Goal: Navigation & Orientation: Go to known website

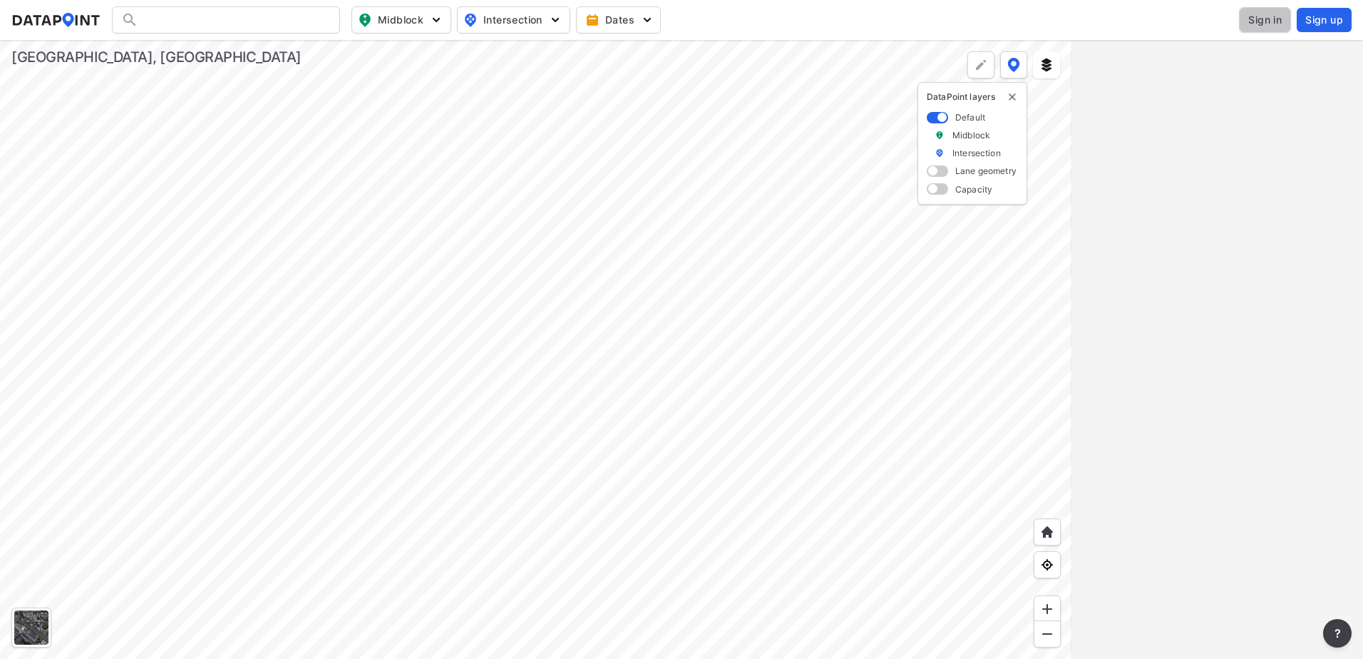
click at [1265, 25] on span "Sign in" at bounding box center [1265, 20] width 34 height 14
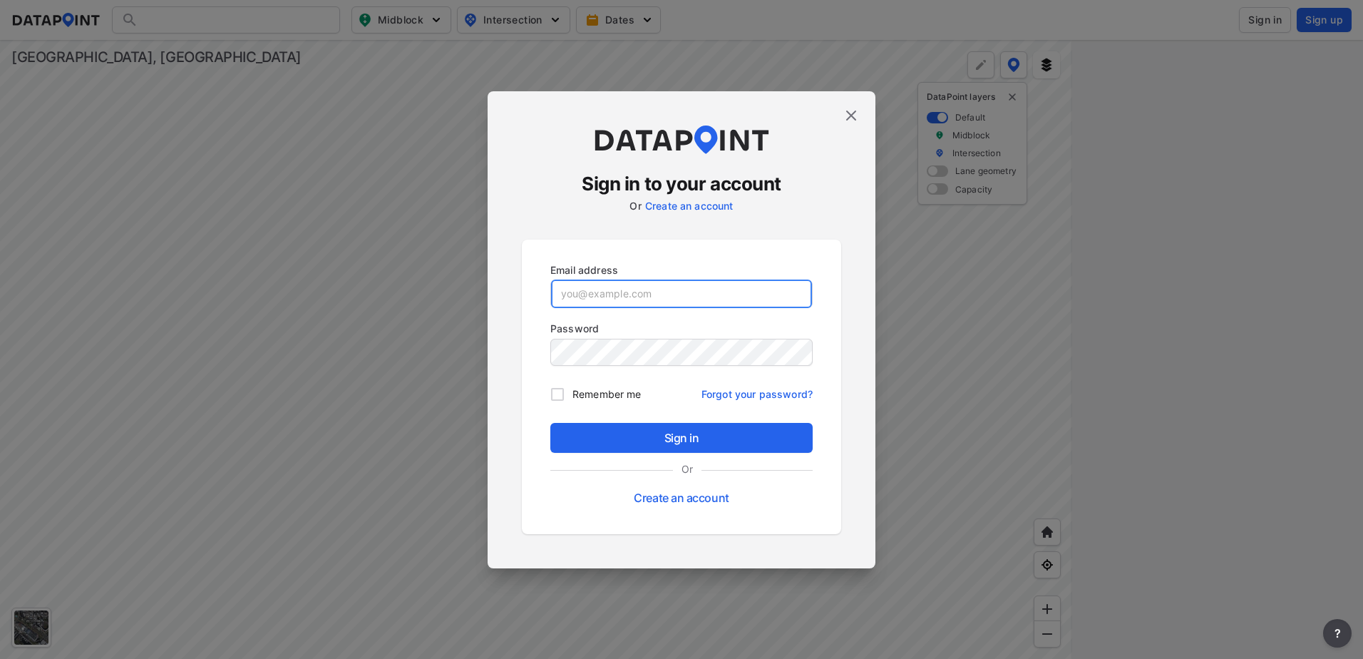
type input "[EMAIL_ADDRESS][DOMAIN_NAME]"
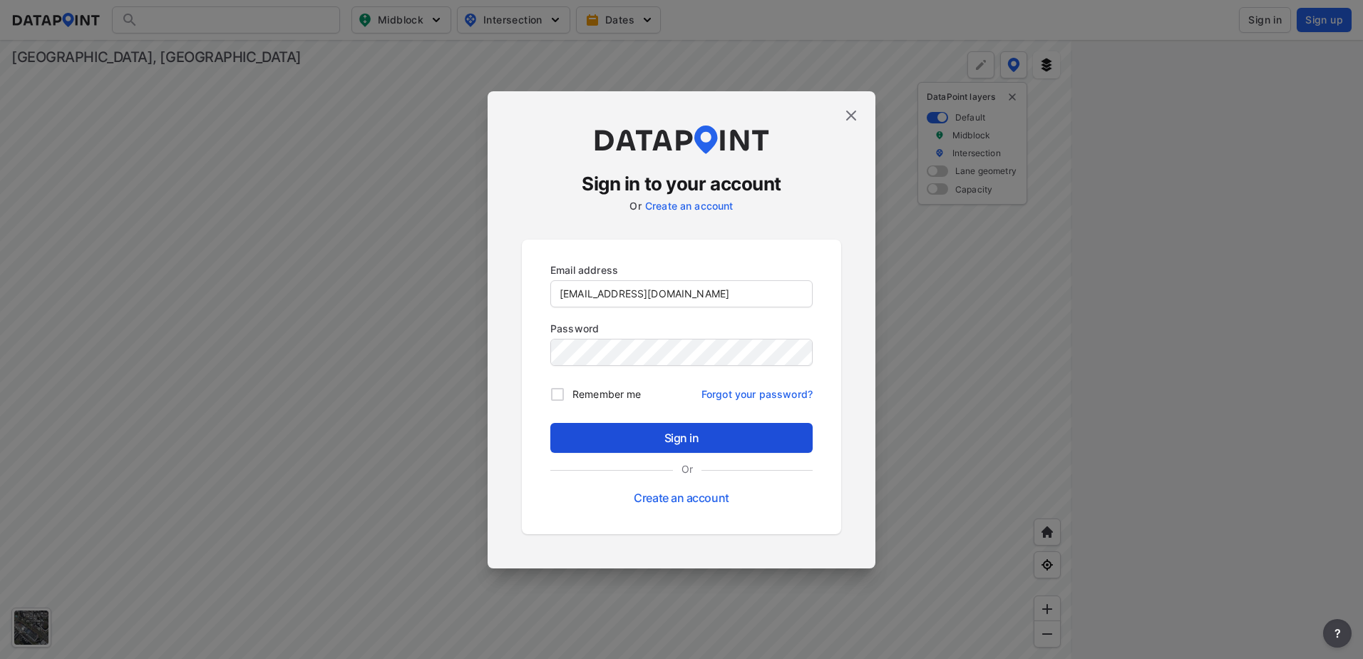
click at [667, 434] on span "Sign in" at bounding box center [682, 437] width 240 height 17
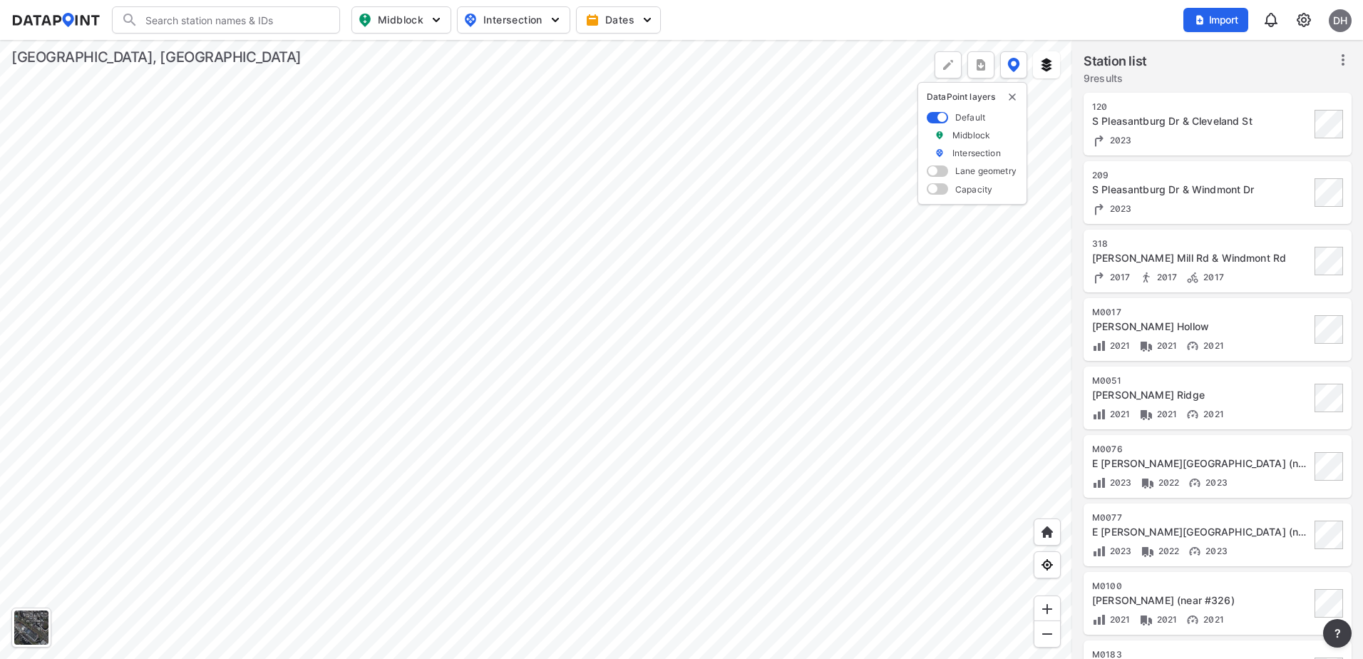
click at [573, 370] on div at bounding box center [536, 349] width 1072 height 619
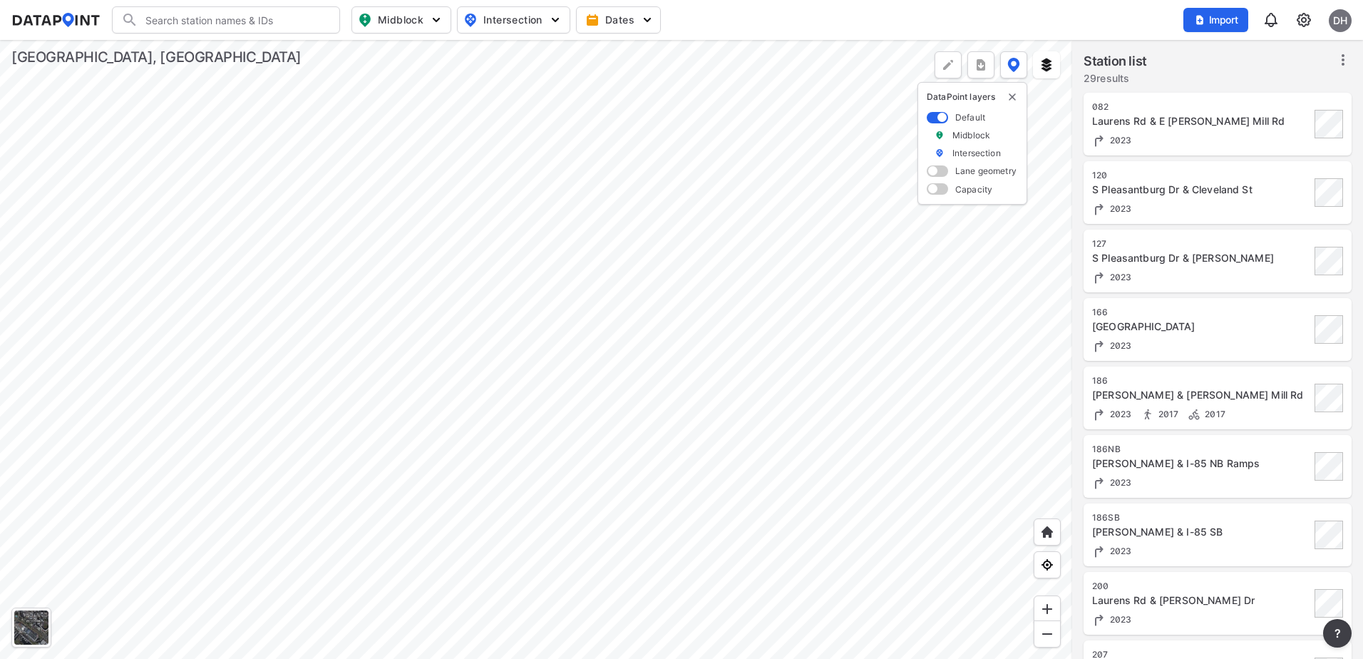
click at [538, 513] on div at bounding box center [536, 349] width 1072 height 619
